Goal: Entertainment & Leisure: Consume media (video, audio)

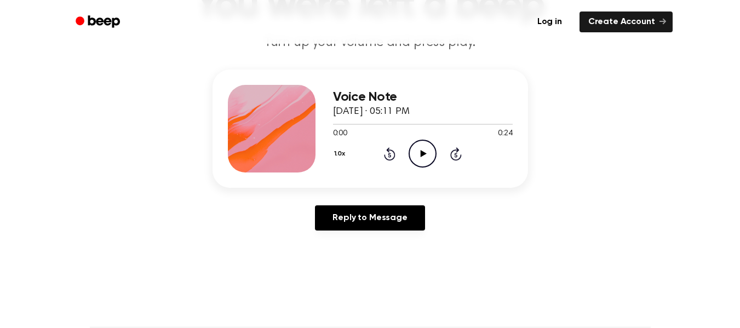
scroll to position [101, 0]
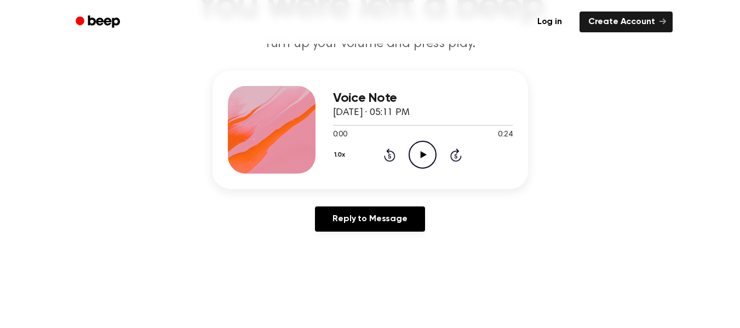
click at [419, 155] on icon "Play Audio" at bounding box center [422, 155] width 28 height 28
click at [423, 146] on icon "Play Audio" at bounding box center [422, 155] width 28 height 28
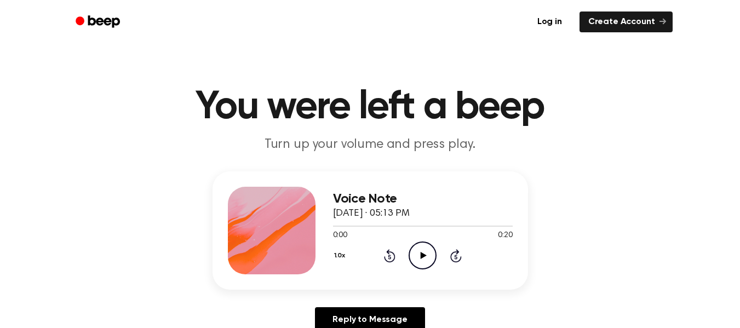
click at [423, 258] on icon "Play Audio" at bounding box center [422, 255] width 28 height 28
click at [409, 251] on icon "Play Audio" at bounding box center [422, 255] width 28 height 28
click at [414, 245] on circle at bounding box center [422, 255] width 27 height 27
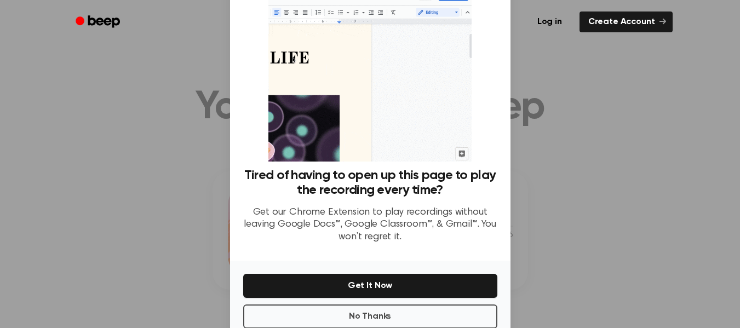
scroll to position [47, 0]
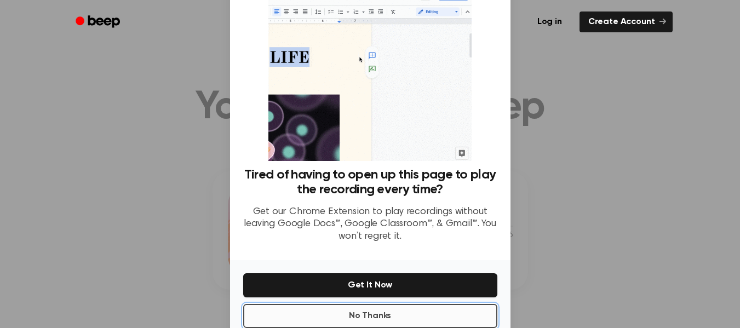
click at [416, 311] on button "No Thanks" at bounding box center [370, 316] width 254 height 24
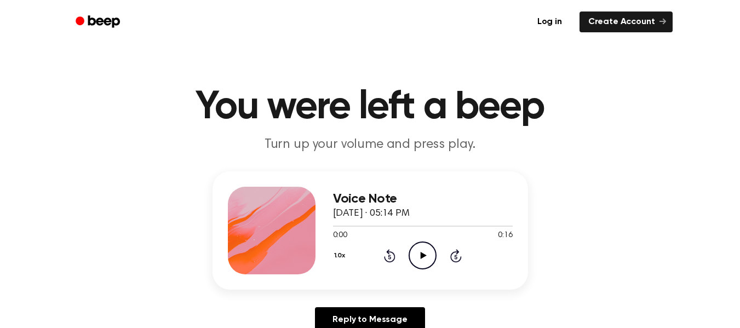
click at [414, 258] on icon "Play Audio" at bounding box center [422, 255] width 28 height 28
click at [415, 251] on icon "Play Audio" at bounding box center [422, 255] width 28 height 28
click at [414, 256] on icon "Play Audio" at bounding box center [422, 255] width 28 height 28
